Goal: Complete application form: Complete application form

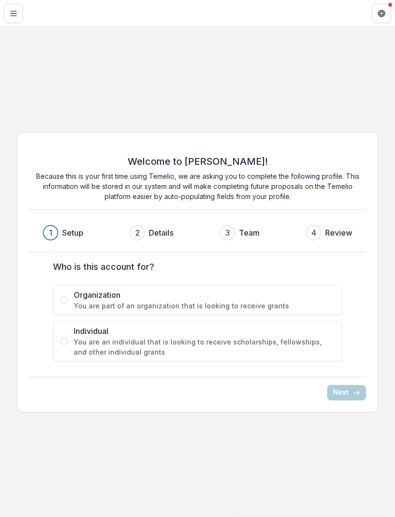
click at [144, 228] on div "2" at bounding box center [137, 232] width 15 height 15
click at [321, 290] on span "Organization" at bounding box center [204, 295] width 261 height 12
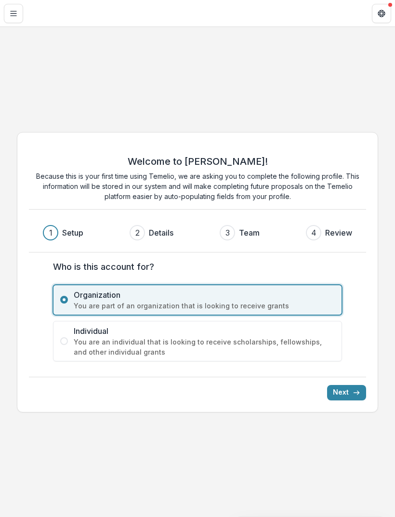
click at [349, 397] on button "Next" at bounding box center [346, 392] width 39 height 15
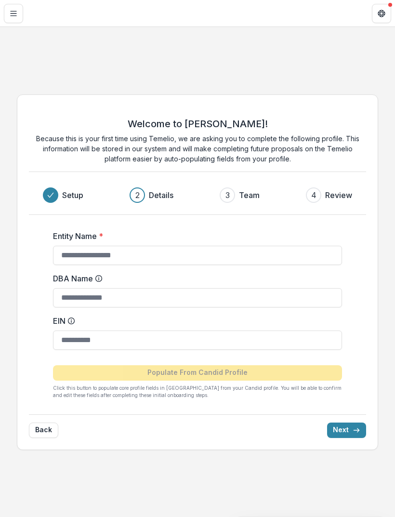
click at [44, 437] on button "Back" at bounding box center [43, 430] width 29 height 15
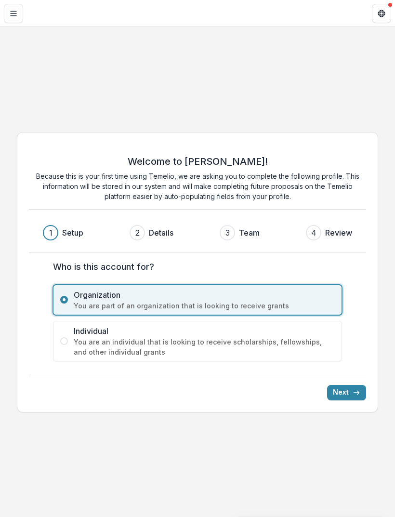
click at [117, 344] on span "You are an individual that is looking to receive scholarships, fellowships, and…" at bounding box center [204, 347] width 261 height 20
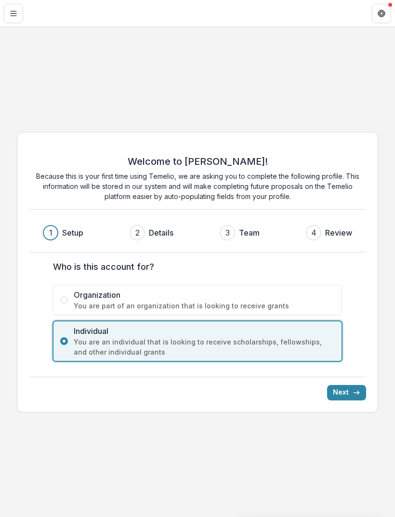
click at [342, 396] on button "Next" at bounding box center [346, 392] width 39 height 15
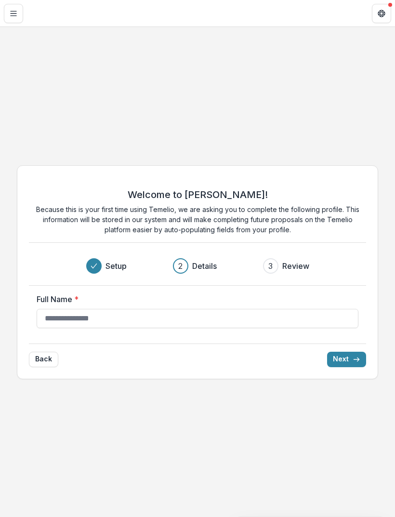
click at [204, 304] on label "Full Name *" at bounding box center [195, 300] width 316 height 12
click at [204, 309] on input "Full Name *" at bounding box center [198, 318] width 322 height 19
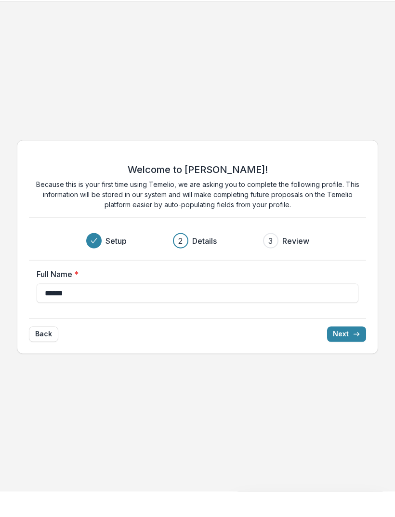
click at [263, 309] on input "******" at bounding box center [198, 318] width 322 height 19
type input "*"
type input "**********"
click at [349, 352] on button "Next" at bounding box center [346, 359] width 39 height 15
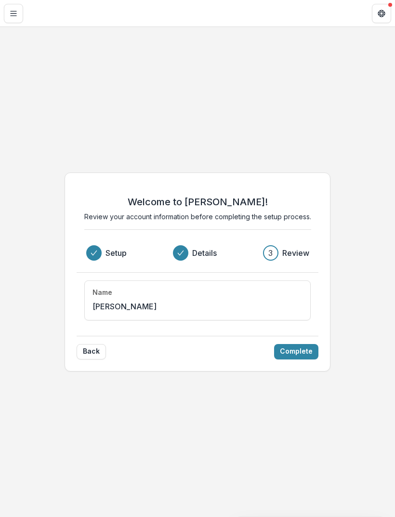
click at [297, 348] on button "Complete" at bounding box center [296, 351] width 44 height 15
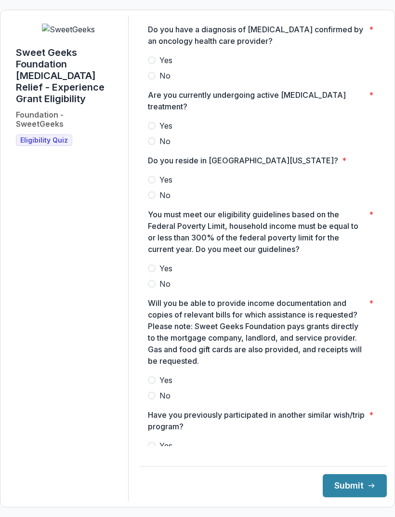
click at [173, 62] on span "Yes" at bounding box center [166, 60] width 13 height 12
click at [188, 120] on label "Yes" at bounding box center [263, 126] width 231 height 12
click at [184, 174] on label "Yes" at bounding box center [263, 180] width 231 height 12
click at [173, 266] on span "Yes" at bounding box center [166, 269] width 13 height 12
click at [173, 371] on div at bounding box center [263, 373] width 231 height 4
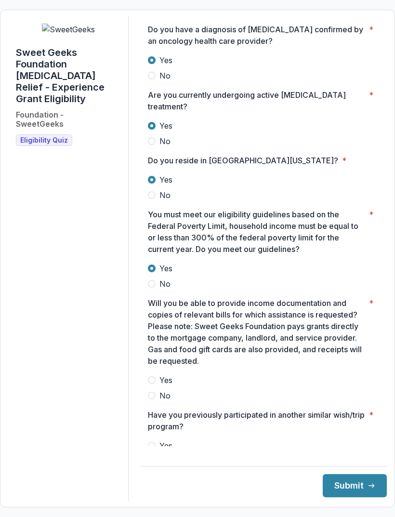
click at [172, 375] on span "Yes" at bounding box center [166, 381] width 13 height 12
click at [156, 458] on span at bounding box center [152, 462] width 8 height 8
click at [342, 498] on button "Submit" at bounding box center [355, 485] width 64 height 23
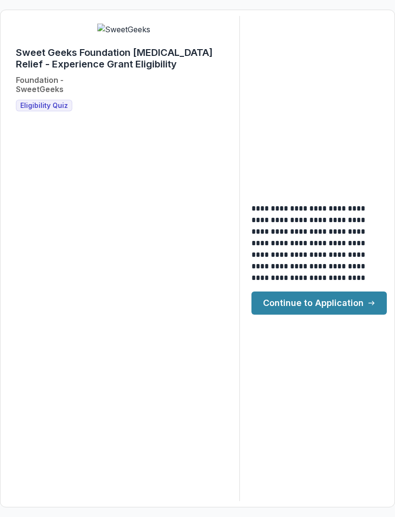
click at [352, 314] on link "Continue to Application" at bounding box center [319, 303] width 135 height 23
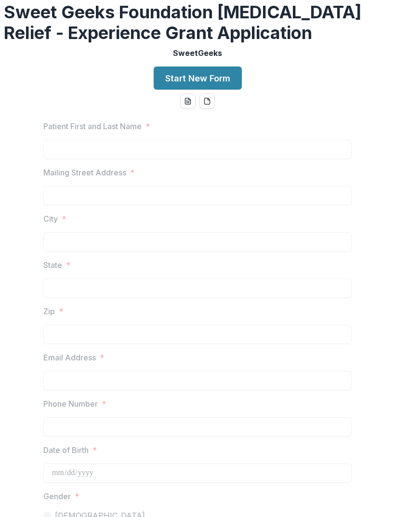
scroll to position [48, 0]
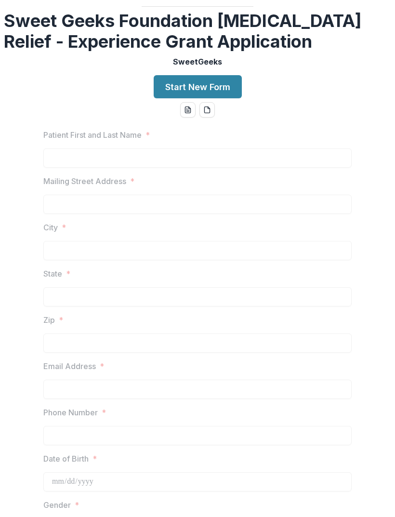
click at [227, 98] on button "Start New Form" at bounding box center [198, 86] width 88 height 23
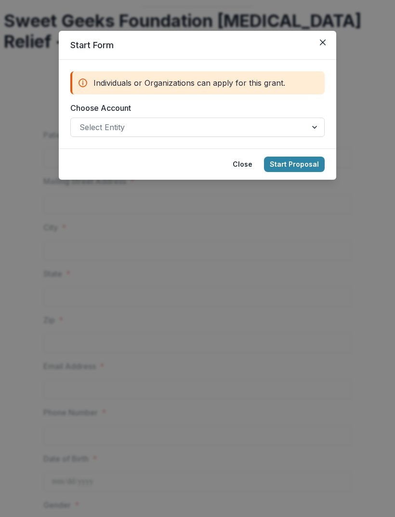
click at [313, 163] on button "Start Proposal" at bounding box center [294, 164] width 61 height 15
click at [323, 45] on button "Close" at bounding box center [322, 42] width 15 height 15
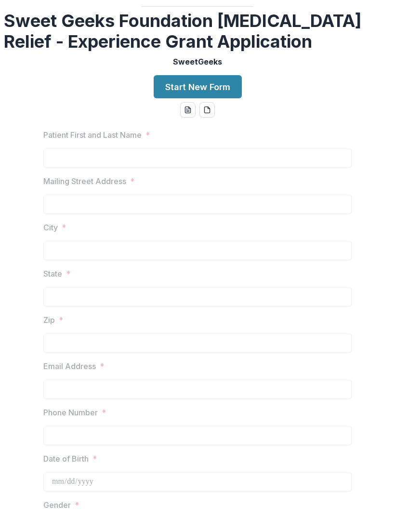
click at [224, 148] on div at bounding box center [197, 147] width 309 height 4
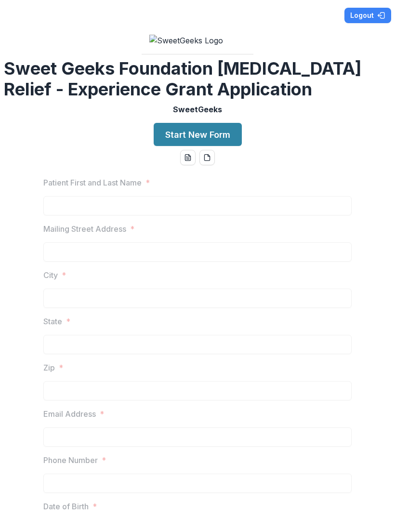
scroll to position [0, 0]
click at [187, 162] on icon "word-download" at bounding box center [188, 158] width 8 height 8
click at [239, 235] on label "Mailing Street Address *" at bounding box center [194, 229] width 303 height 12
click at [210, 161] on icon "pdf-download" at bounding box center [206, 158] width 5 height 6
click at [221, 146] on button "Start New Form" at bounding box center [198, 134] width 88 height 23
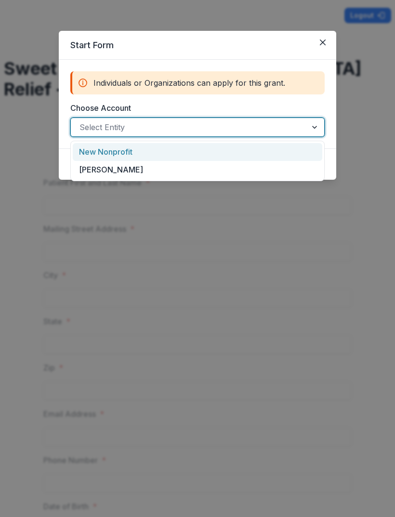
click at [279, 158] on div "New Nonprofit" at bounding box center [198, 152] width 250 height 18
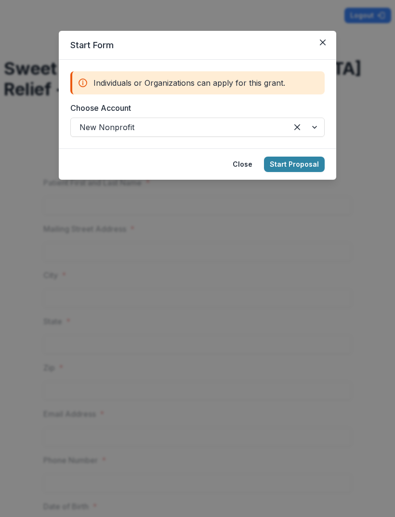
click at [301, 160] on button "Start Proposal" at bounding box center [294, 164] width 61 height 15
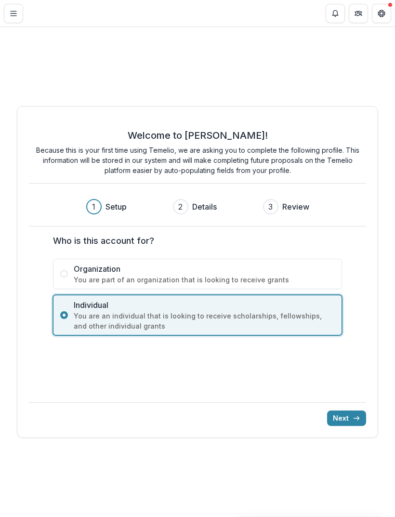
click at [351, 413] on button "Next" at bounding box center [346, 418] width 39 height 15
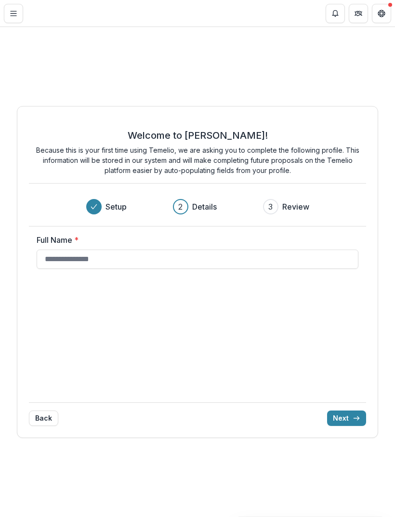
click at [276, 262] on input "Full Name *" at bounding box center [198, 259] width 322 height 19
type input "**********"
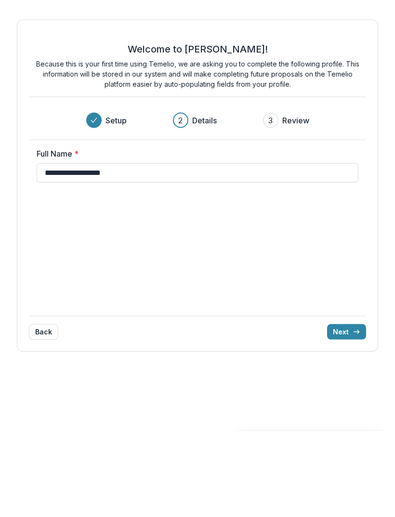
click at [352, 411] on button "Next" at bounding box center [346, 418] width 39 height 15
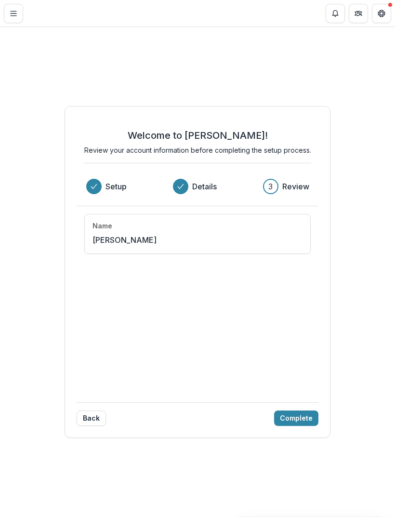
click at [304, 418] on button "Complete" at bounding box center [296, 418] width 44 height 15
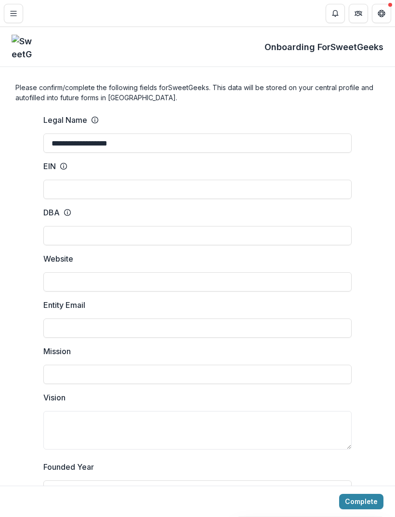
click at [250, 189] on input "EIN" at bounding box center [197, 189] width 309 height 19
